Goal: Find specific page/section: Find specific page/section

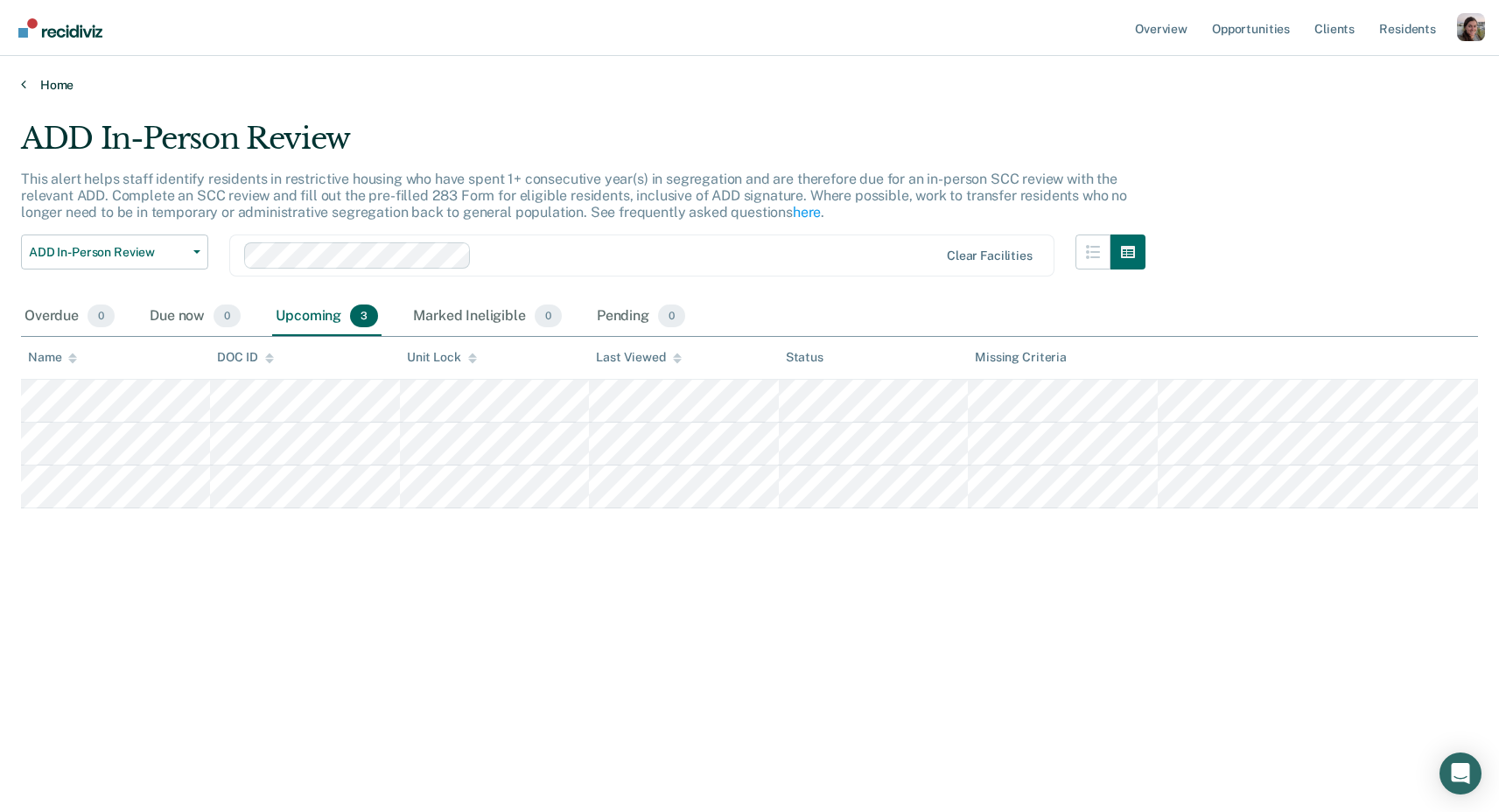
click at [33, 84] on link "Home" at bounding box center [749, 84] width 1457 height 15
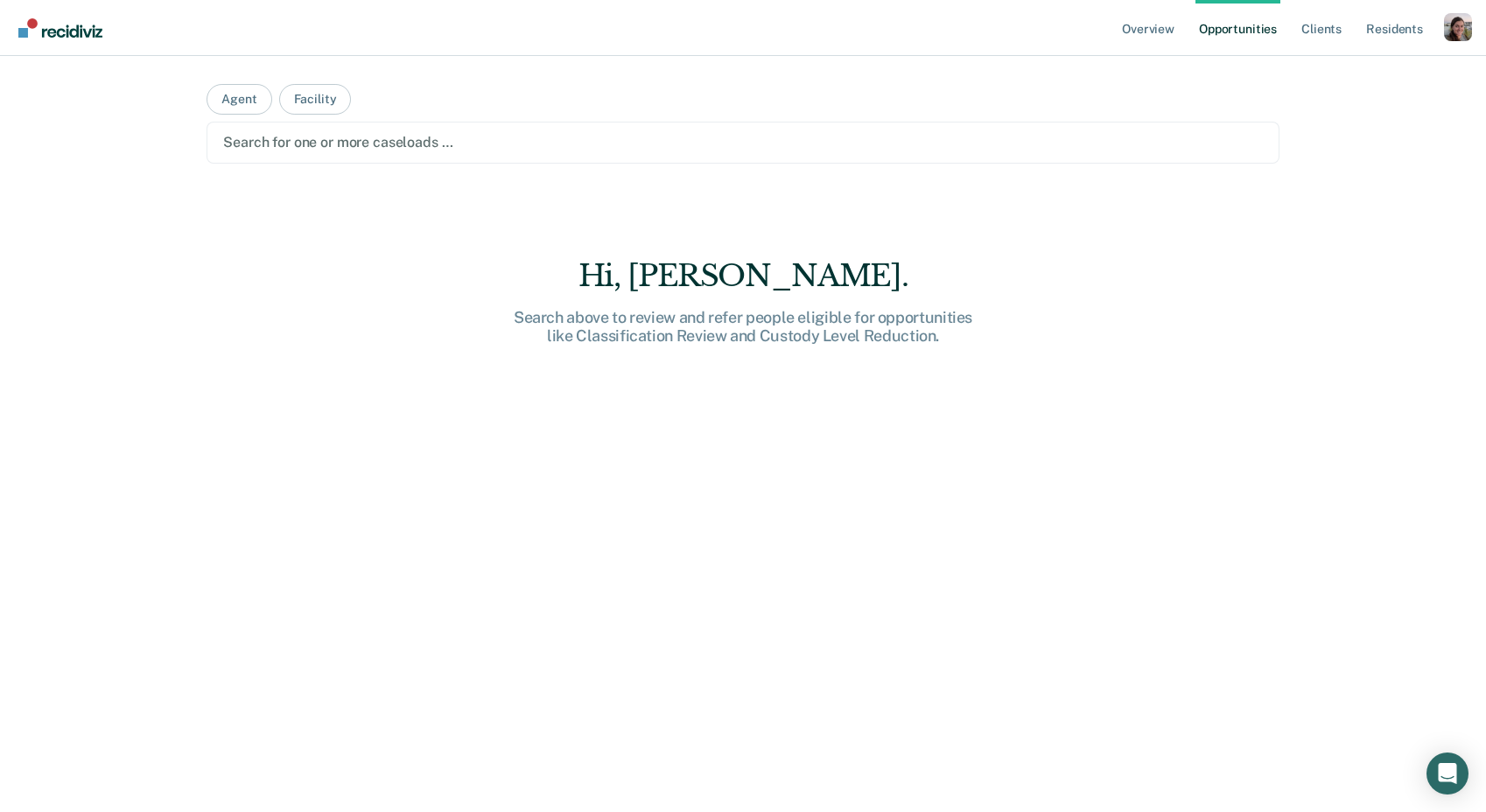
click at [399, 143] on div at bounding box center [743, 142] width 1039 height 20
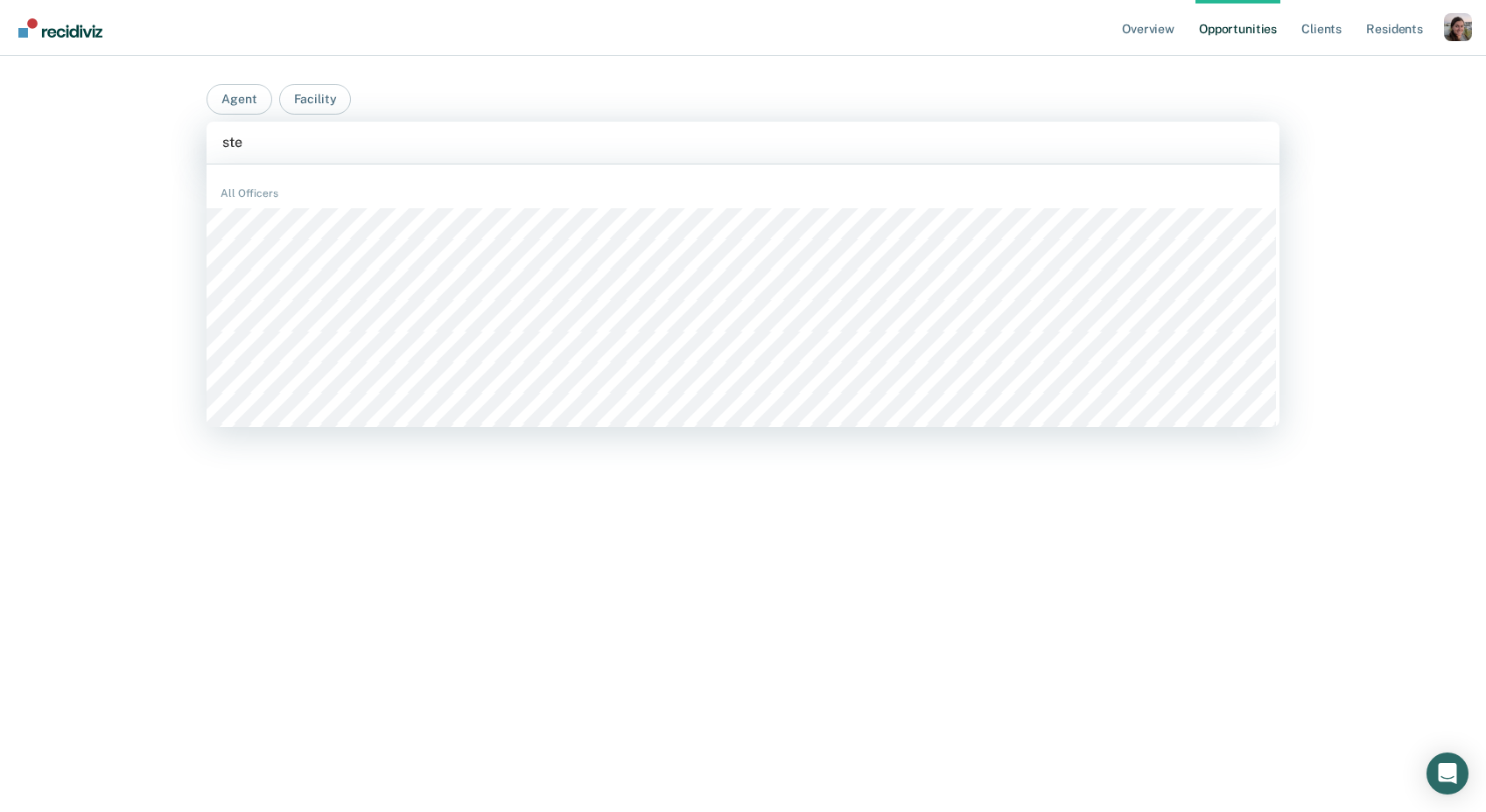
type input "stev"
click at [334, 141] on div at bounding box center [743, 142] width 1041 height 20
type input "kevi"
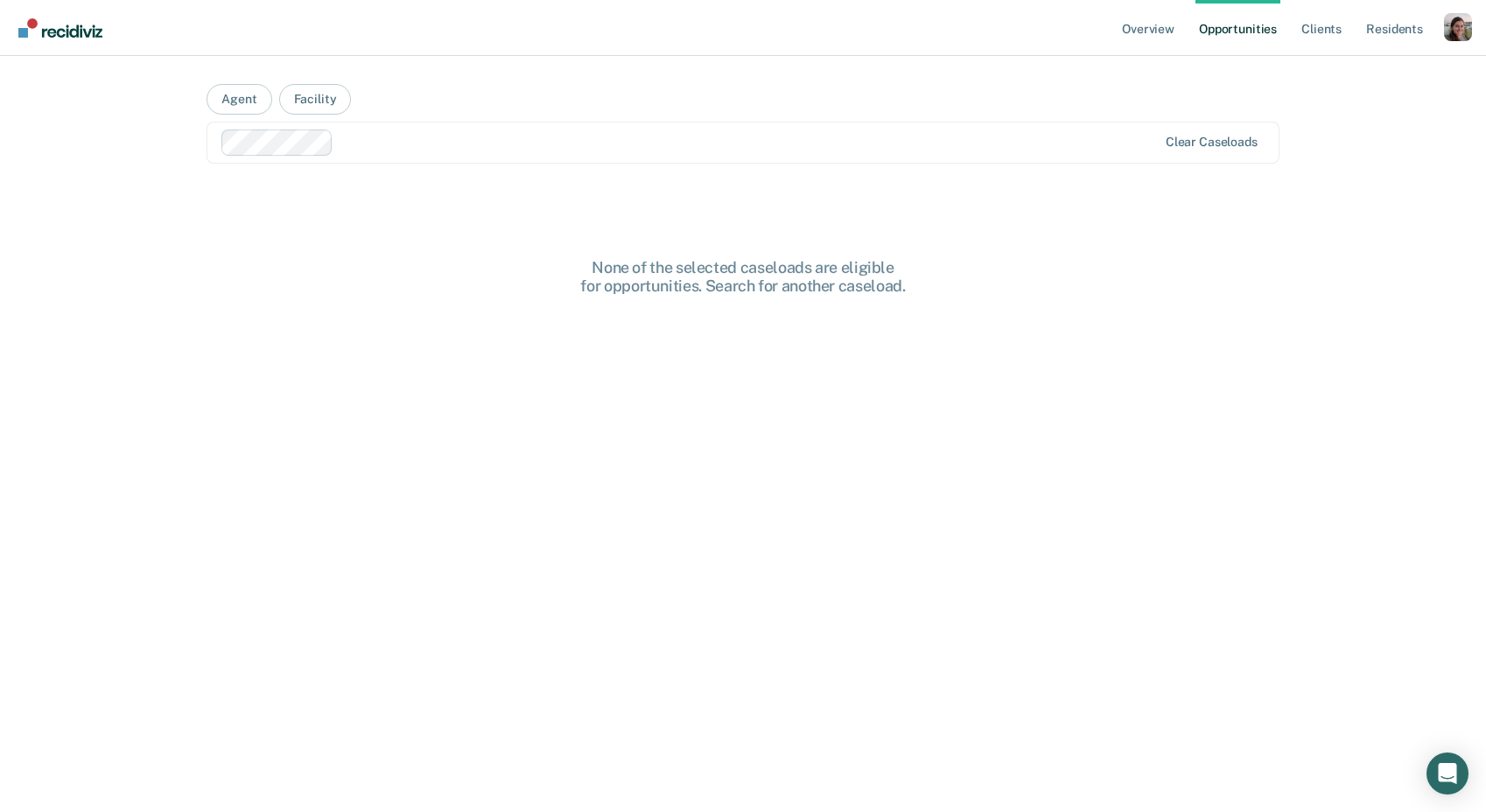
click at [374, 134] on div at bounding box center [748, 142] width 817 height 20
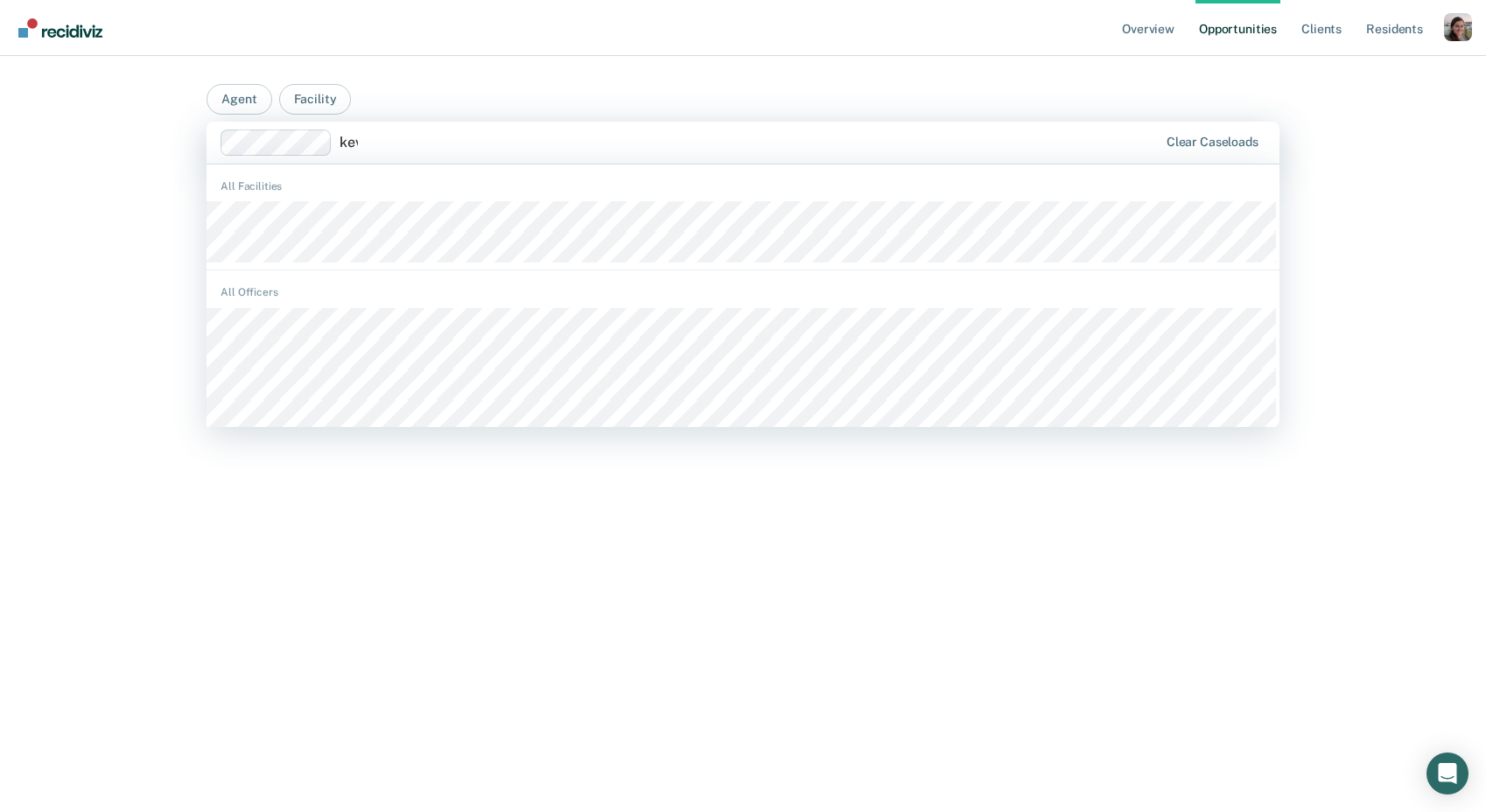
type input "kevi"
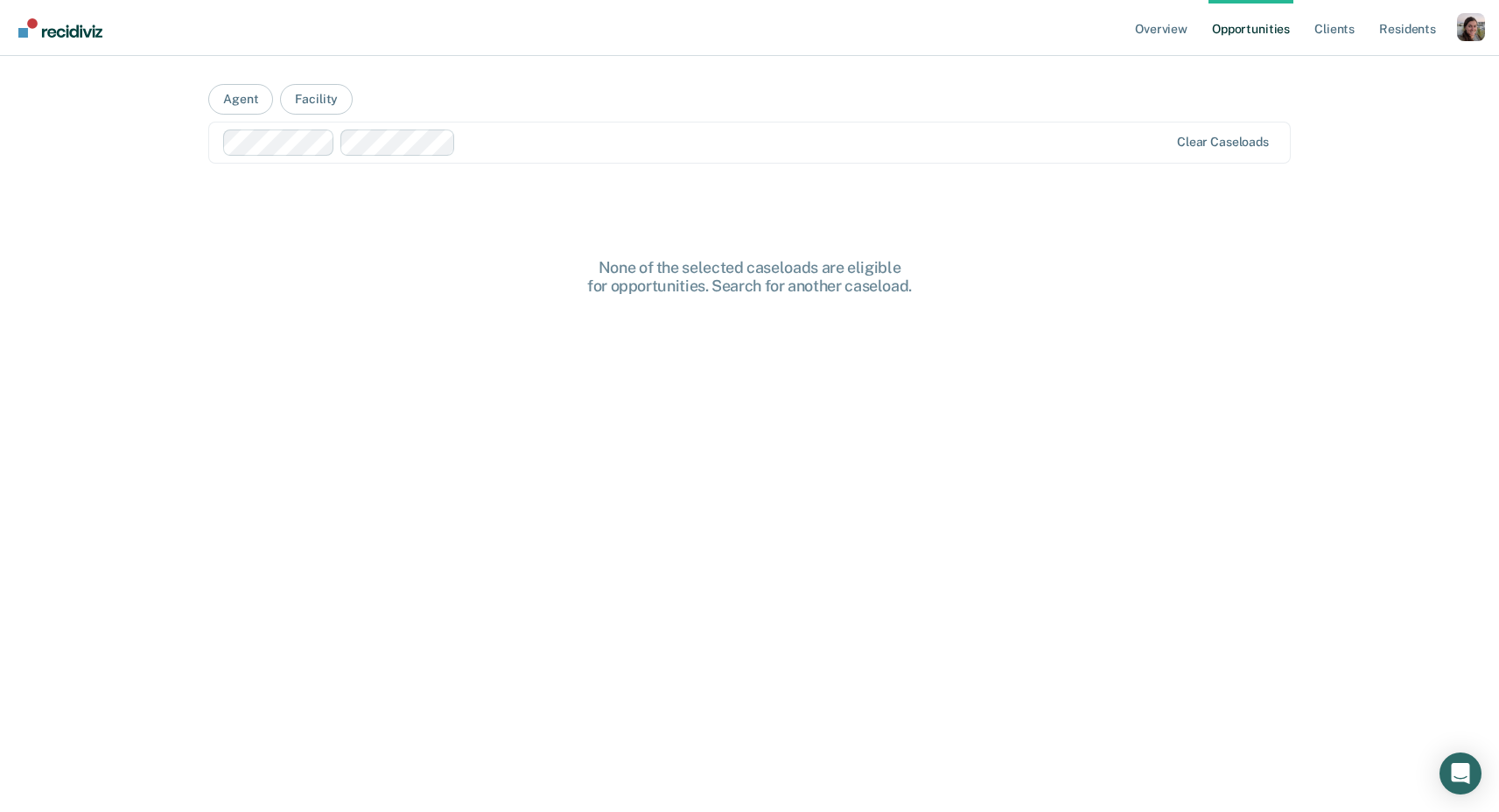
click at [483, 144] on div at bounding box center [816, 142] width 706 height 20
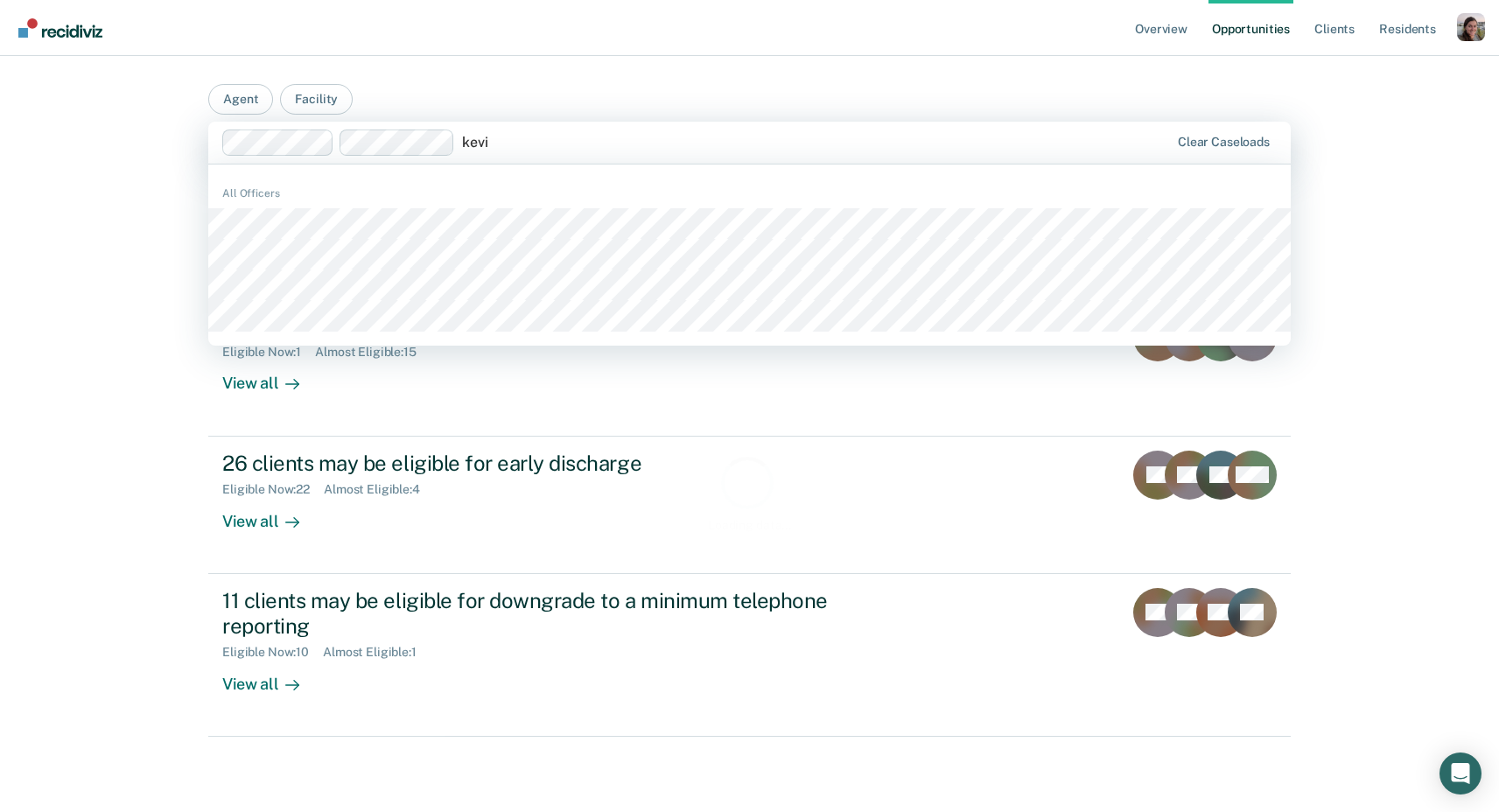
type input "[PERSON_NAME]"
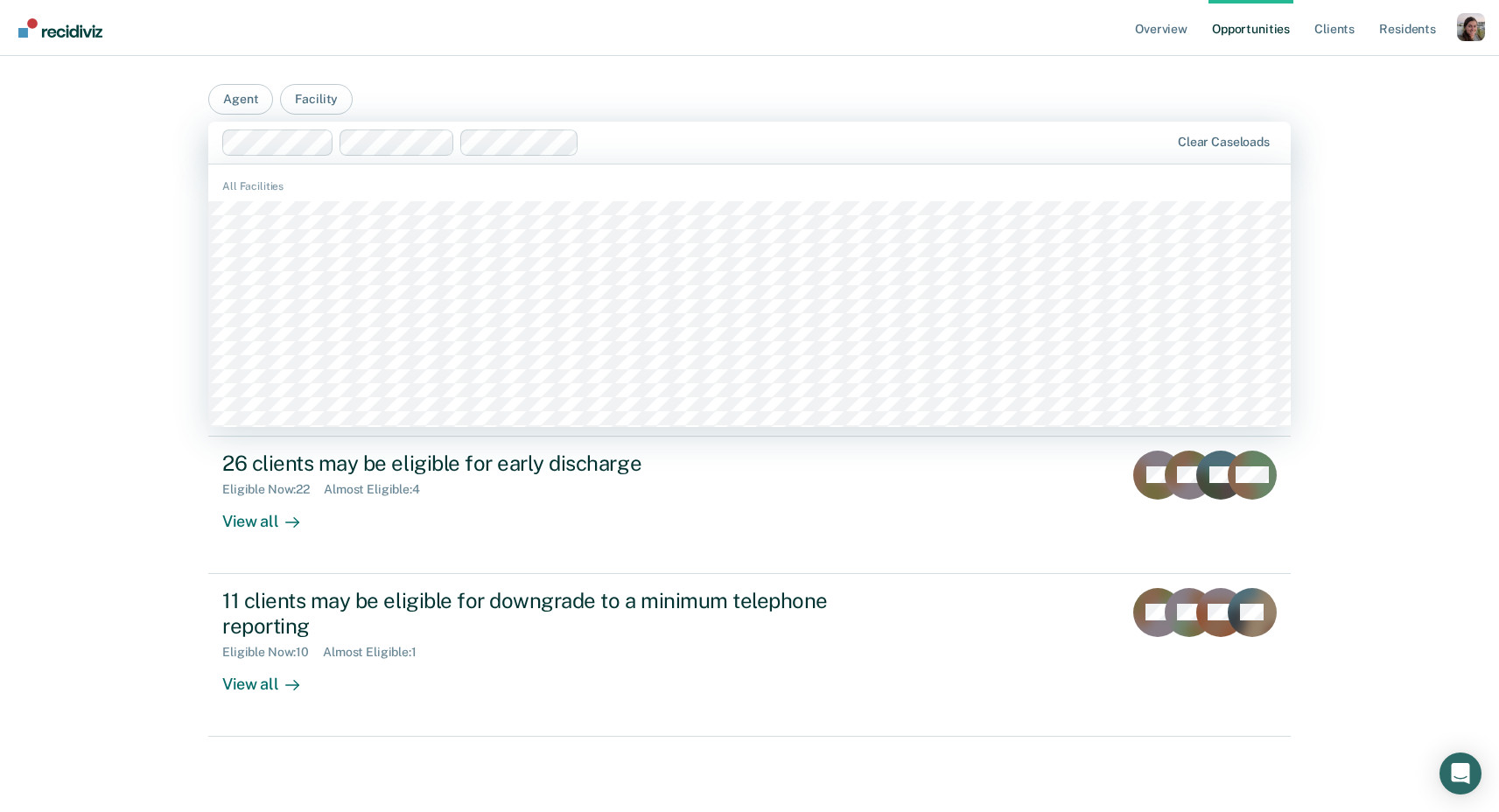
click at [599, 144] on div at bounding box center [878, 142] width 583 height 20
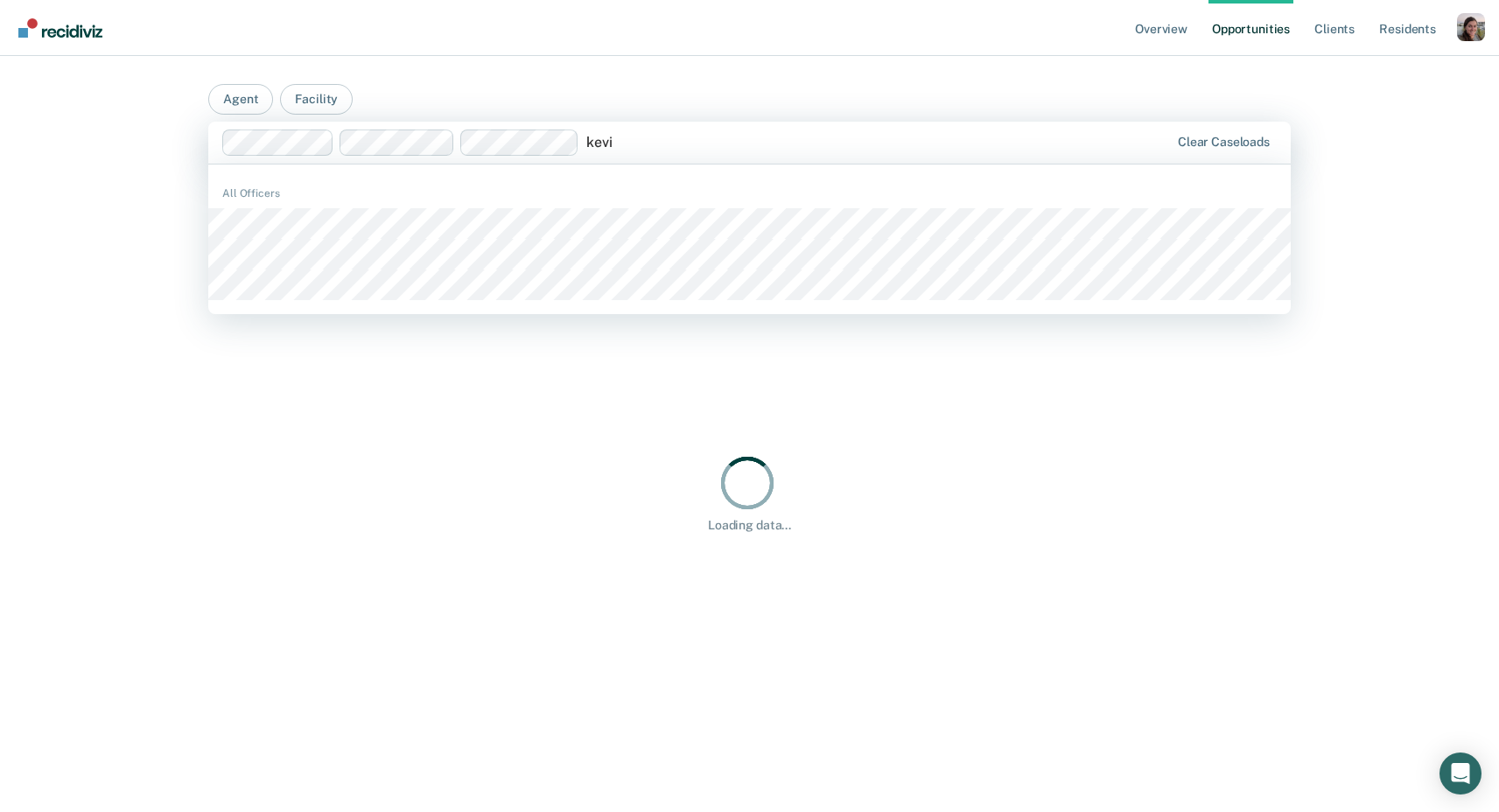
type input "[PERSON_NAME]"
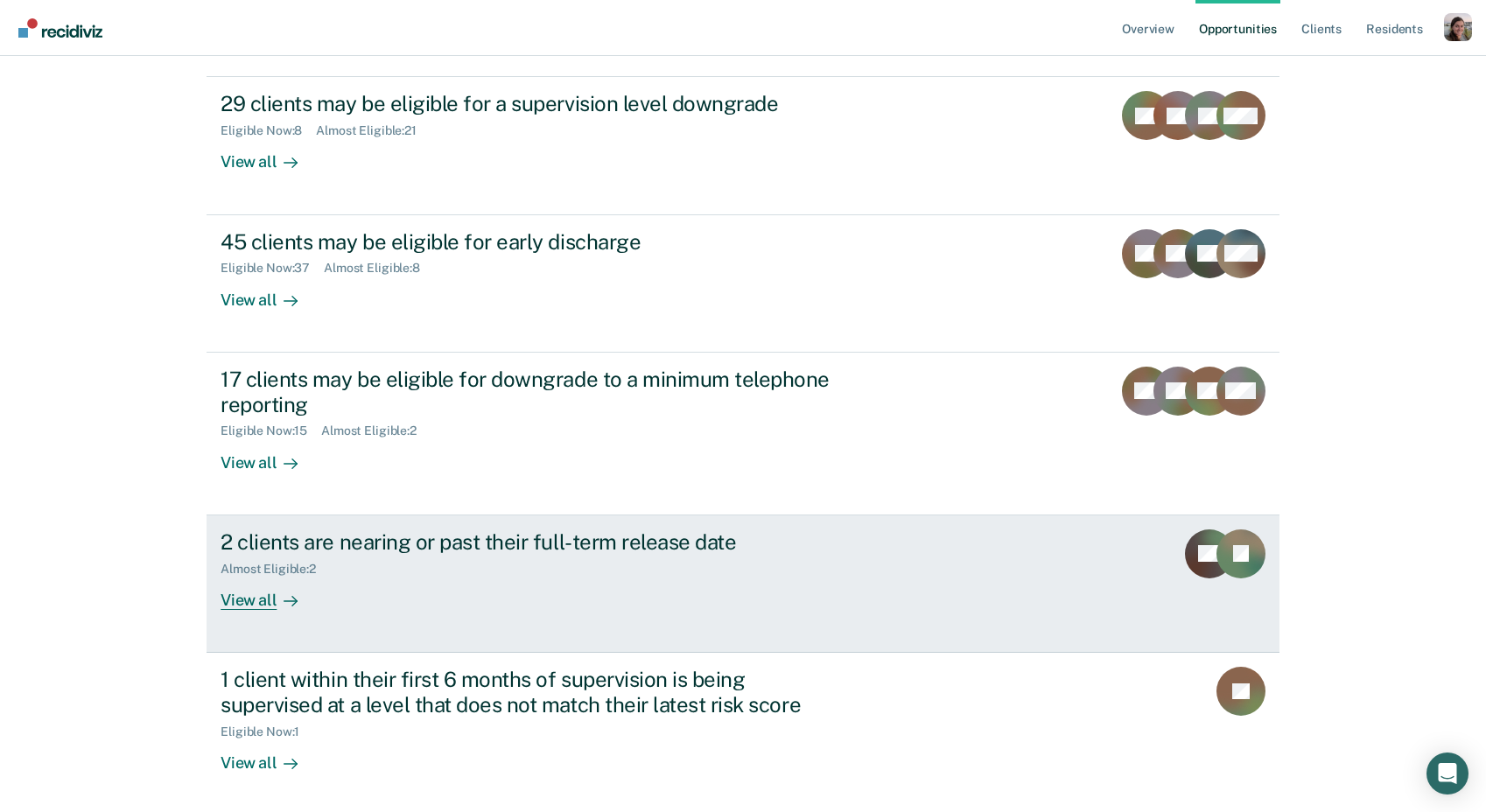
scroll to position [225, 0]
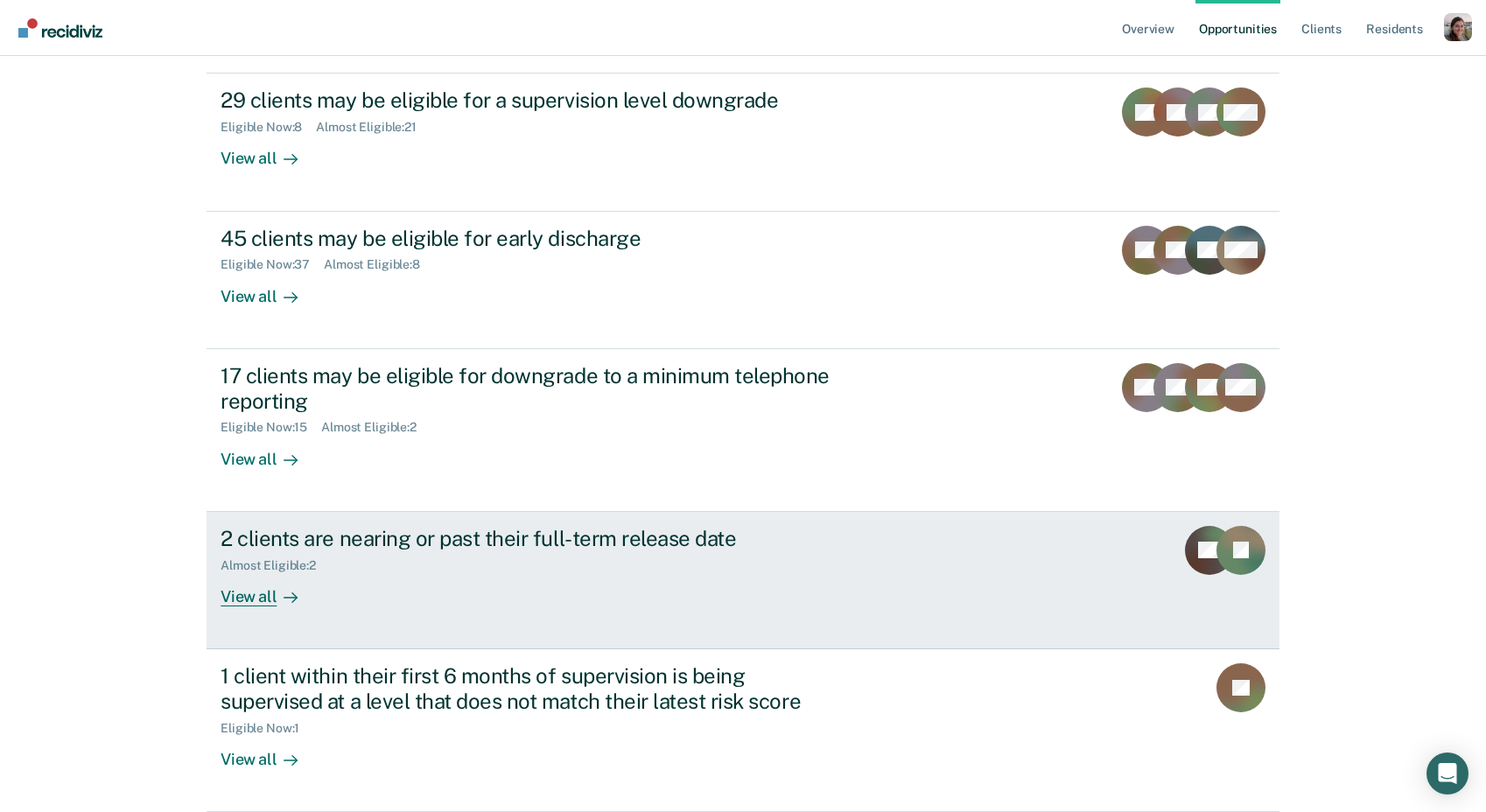
click at [283, 595] on icon at bounding box center [291, 598] width 14 height 14
